Goal: Find specific page/section: Find specific page/section

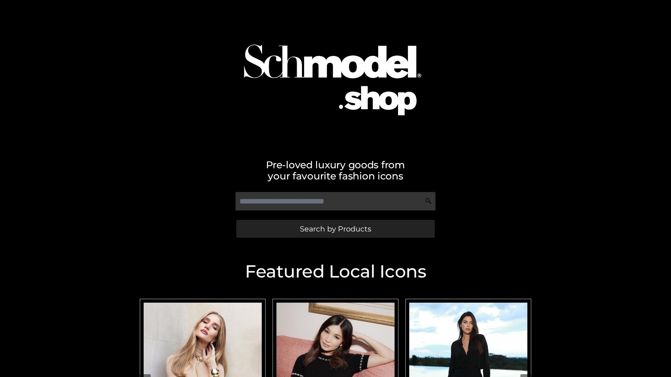
click at [335, 229] on span "Search by Products" at bounding box center [335, 228] width 71 height 7
